Goal: Task Accomplishment & Management: Manage account settings

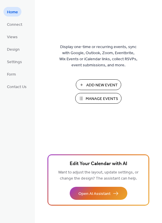
click at [13, 12] on span "Home" at bounding box center [12, 12] width 11 height 6
click at [12, 39] on span "Views" at bounding box center [12, 37] width 11 height 6
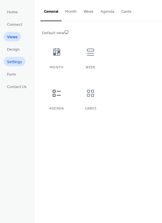
click at [13, 60] on span "Settings" at bounding box center [14, 62] width 15 height 6
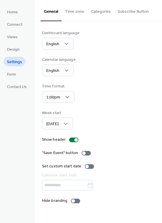
click at [75, 10] on button "Time zone" at bounding box center [75, 10] width 26 height 21
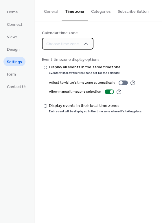
click at [89, 41] on div "Choose time zone" at bounding box center [67, 44] width 51 height 12
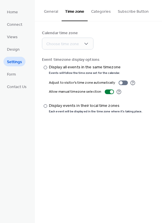
click at [112, 32] on div "Calendar time zone" at bounding box center [98, 33] width 112 height 6
click at [124, 83] on div at bounding box center [123, 82] width 9 height 5
click at [44, 106] on div at bounding box center [45, 105] width 3 height 3
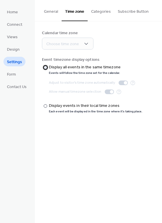
click at [47, 70] on div "​" at bounding box center [45, 67] width 6 height 6
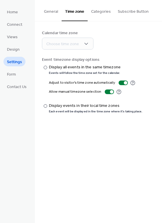
click at [97, 11] on button "Categories" at bounding box center [101, 10] width 27 height 21
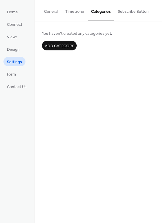
click at [134, 12] on button "Subscribe Button" at bounding box center [133, 10] width 38 height 21
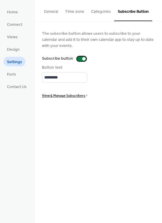
click at [78, 58] on div at bounding box center [81, 58] width 9 height 5
click at [16, 73] on span "Form" at bounding box center [11, 74] width 9 height 6
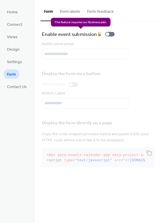
click at [99, 34] on div "Enable event submission 🔒" at bounding box center [79, 34] width 75 height 8
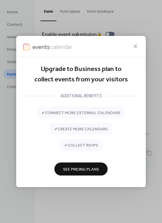
click at [85, 169] on span "See Pricing Plans" at bounding box center [81, 169] width 36 height 6
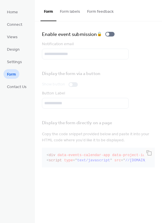
click at [97, 88] on div "Display the form via a button Show button Button Label" at bounding box center [98, 88] width 113 height 42
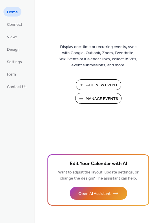
click at [11, 42] on ul "Home Connect Views Design Settings Form Contact Us" at bounding box center [16, 49] width 27 height 84
click at [12, 40] on span "Views" at bounding box center [12, 37] width 11 height 6
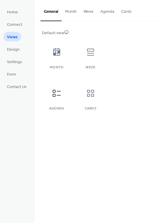
click at [12, 56] on ul "Home Connect Views Design Settings Form Contact Us" at bounding box center [16, 49] width 27 height 84
click at [14, 51] on span "Design" at bounding box center [13, 50] width 13 height 6
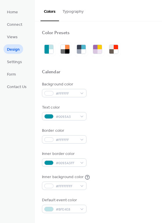
click at [77, 9] on button "Typography" at bounding box center [73, 10] width 28 height 21
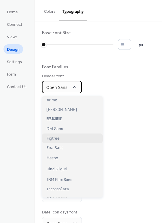
scroll to position [51, 0]
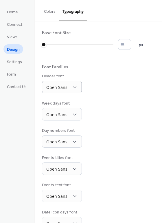
click at [129, 81] on div "Header font Open Sans" at bounding box center [98, 83] width 113 height 20
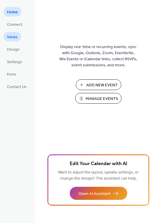
click at [15, 36] on span "Views" at bounding box center [12, 37] width 11 height 6
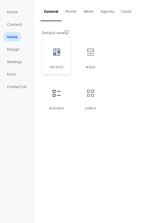
click at [59, 57] on div at bounding box center [56, 51] width 17 height 17
click at [91, 94] on icon at bounding box center [90, 92] width 9 height 9
click at [13, 51] on span "Design" at bounding box center [13, 50] width 13 height 6
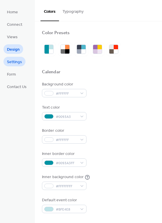
click at [19, 63] on span "Settings" at bounding box center [14, 62] width 15 height 6
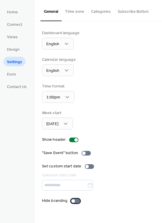
click at [76, 203] on div at bounding box center [75, 200] width 9 height 5
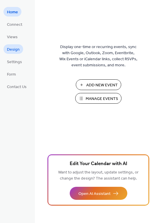
click at [13, 47] on span "Design" at bounding box center [13, 50] width 13 height 6
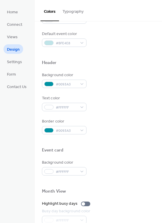
scroll to position [166, 0]
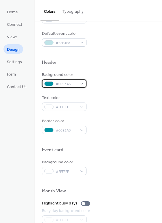
click at [81, 83] on div "#0093A3" at bounding box center [64, 83] width 45 height 8
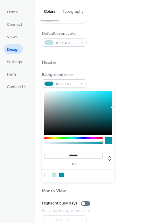
type input "*******"
click at [45, 92] on div at bounding box center [78, 112] width 68 height 43
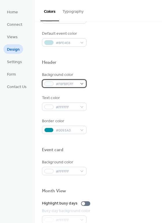
click at [72, 80] on div "#F8FBFCFF" at bounding box center [64, 83] width 45 height 8
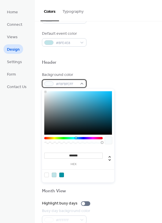
click at [67, 84] on span "#F8FBFCFF" at bounding box center [66, 84] width 21 height 6
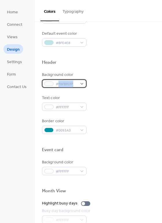
click at [67, 84] on span "#F8FBFCFF" at bounding box center [66, 84] width 21 height 6
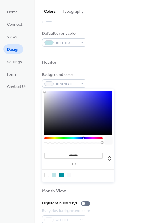
type input "*******"
click at [44, 91] on div at bounding box center [44, 91] width 1 height 1
click at [121, 67] on div at bounding box center [98, 69] width 113 height 5
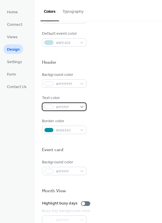
click at [82, 109] on div "#FFFFFF" at bounding box center [64, 106] width 45 height 8
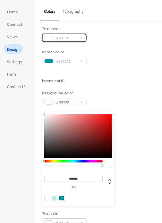
scroll to position [235, 0]
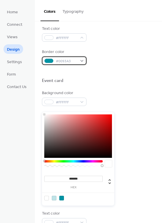
click at [62, 62] on span "#0093A3" at bounding box center [66, 61] width 21 height 6
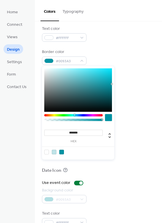
click at [81, 131] on input "*******" at bounding box center [73, 133] width 58 height 6
click at [83, 37] on div "#FFFFFF" at bounding box center [64, 37] width 45 height 8
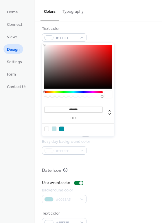
click at [61, 129] on div at bounding box center [61, 128] width 5 height 5
type input "*******"
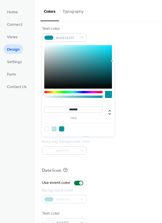
click at [131, 30] on div "Text color #0093A3FF" at bounding box center [98, 34] width 113 height 16
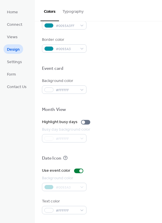
scroll to position [248, 0]
click at [86, 121] on div at bounding box center [85, 122] width 9 height 5
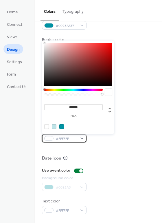
click at [79, 138] on div "#FFFFFF" at bounding box center [64, 138] width 45 height 8
click at [53, 125] on div at bounding box center [54, 126] width 5 height 5
type input "*******"
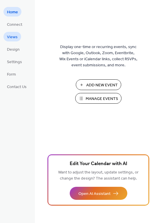
click at [10, 37] on span "Views" at bounding box center [12, 37] width 11 height 6
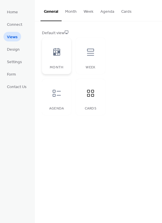
click at [64, 53] on div at bounding box center [56, 51] width 17 height 17
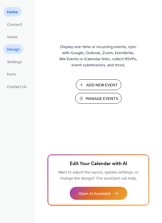
click at [12, 51] on span "Design" at bounding box center [13, 50] width 13 height 6
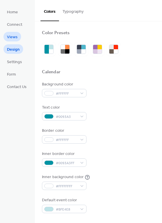
click at [12, 34] on span "Views" at bounding box center [12, 37] width 11 height 6
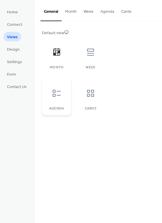
click at [61, 93] on div at bounding box center [56, 92] width 17 height 17
click at [106, 11] on button "Agenda" at bounding box center [107, 10] width 21 height 21
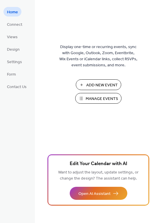
click at [88, 101] on span "Manage Events" at bounding box center [102, 99] width 32 height 6
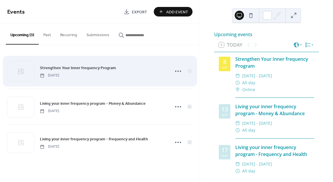
click at [113, 81] on div "Strengthen Your Inner frequency Program [DATE]" at bounding box center [99, 70] width 185 height 35
click at [178, 70] on icon at bounding box center [177, 71] width 9 height 9
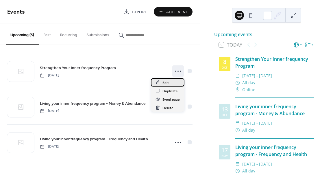
click at [166, 82] on span "Edit" at bounding box center [166, 83] width 6 height 6
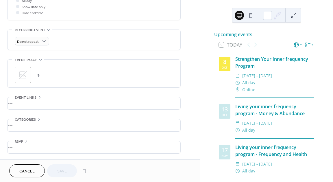
scroll to position [228, 0]
click at [19, 104] on div "•••" at bounding box center [94, 103] width 173 height 12
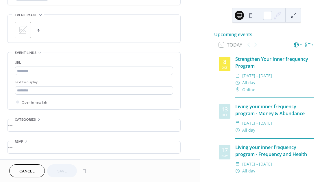
scroll to position [274, 0]
click at [26, 145] on div "•••" at bounding box center [94, 147] width 173 height 12
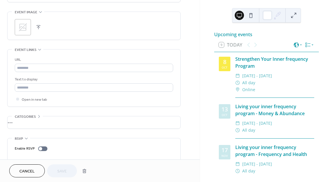
click at [49, 125] on div "•••" at bounding box center [94, 122] width 173 height 12
click at [49, 125] on div "No categories added yet. Add Category" at bounding box center [94, 134] width 158 height 36
click at [37, 118] on icon at bounding box center [39, 116] width 5 height 5
click at [66, 143] on div "Enable RSVP Limit number of guests" at bounding box center [94, 153] width 158 height 31
click at [27, 141] on icon at bounding box center [26, 138] width 5 height 5
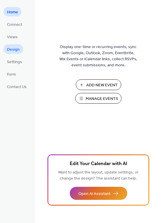
click at [17, 50] on span "Design" at bounding box center [13, 50] width 13 height 6
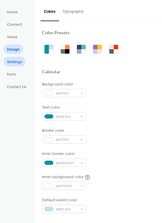
click at [14, 62] on span "Settings" at bounding box center [14, 62] width 15 height 6
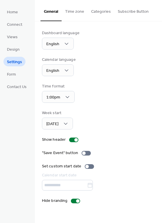
click at [131, 13] on button "Subscribe Button" at bounding box center [133, 10] width 38 height 21
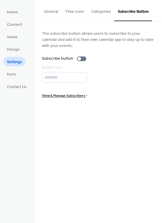
click at [77, 12] on button "Time zone" at bounding box center [75, 10] width 26 height 21
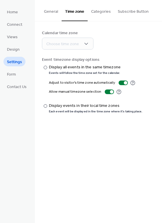
click at [49, 12] on button "General" at bounding box center [50, 10] width 21 height 21
